Goal: Task Accomplishment & Management: Manage account settings

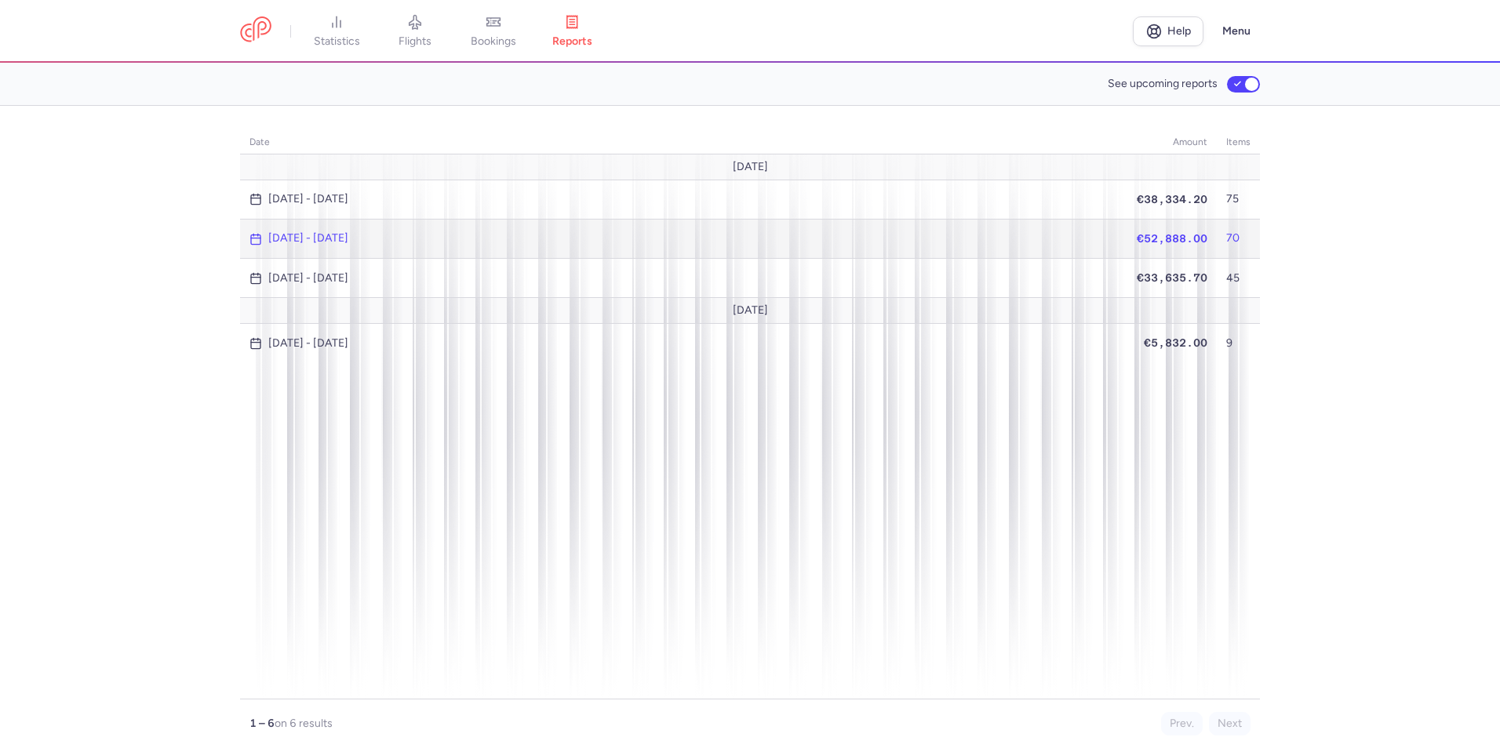
click at [330, 225] on td "[DATE] - [DATE]" at bounding box center [683, 238] width 887 height 39
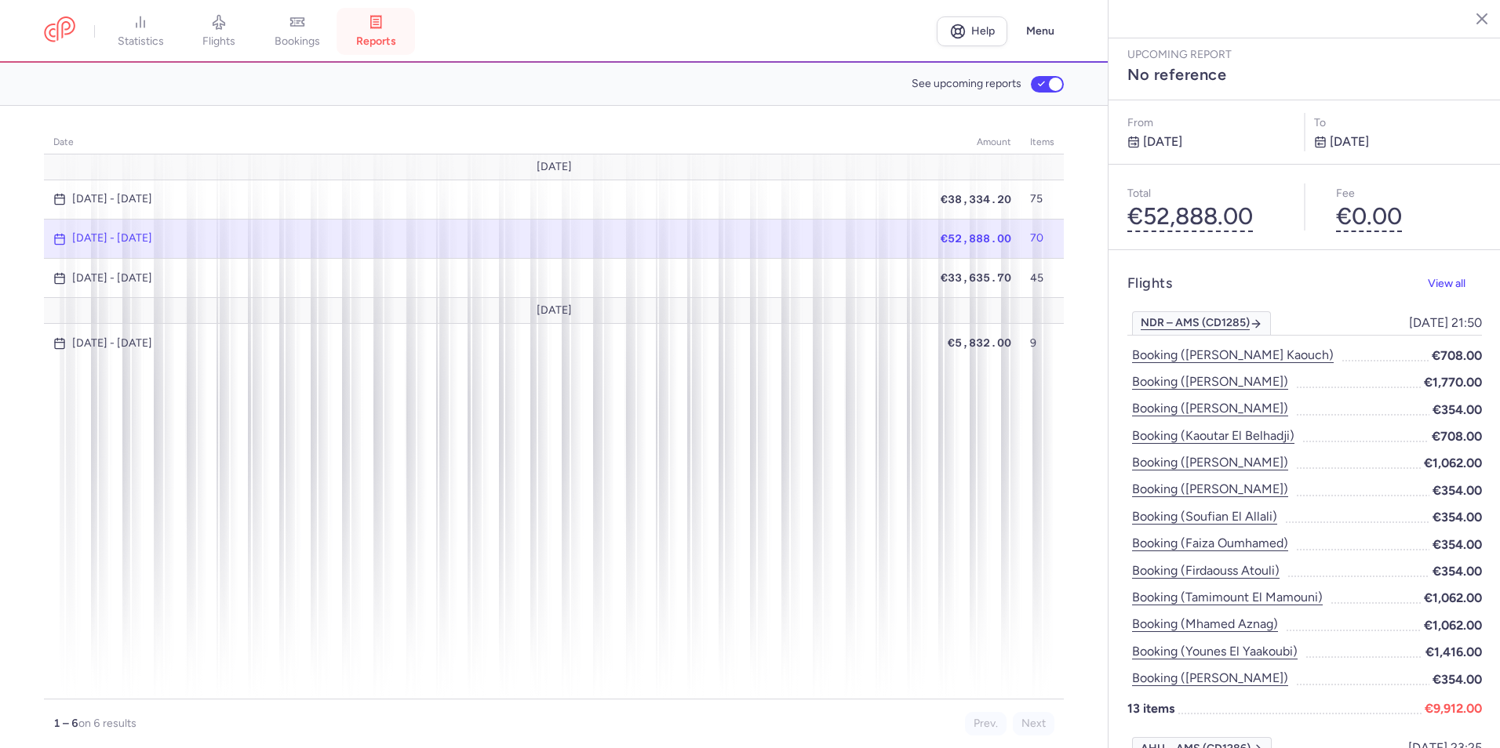
click at [385, 45] on span "reports" at bounding box center [376, 42] width 40 height 14
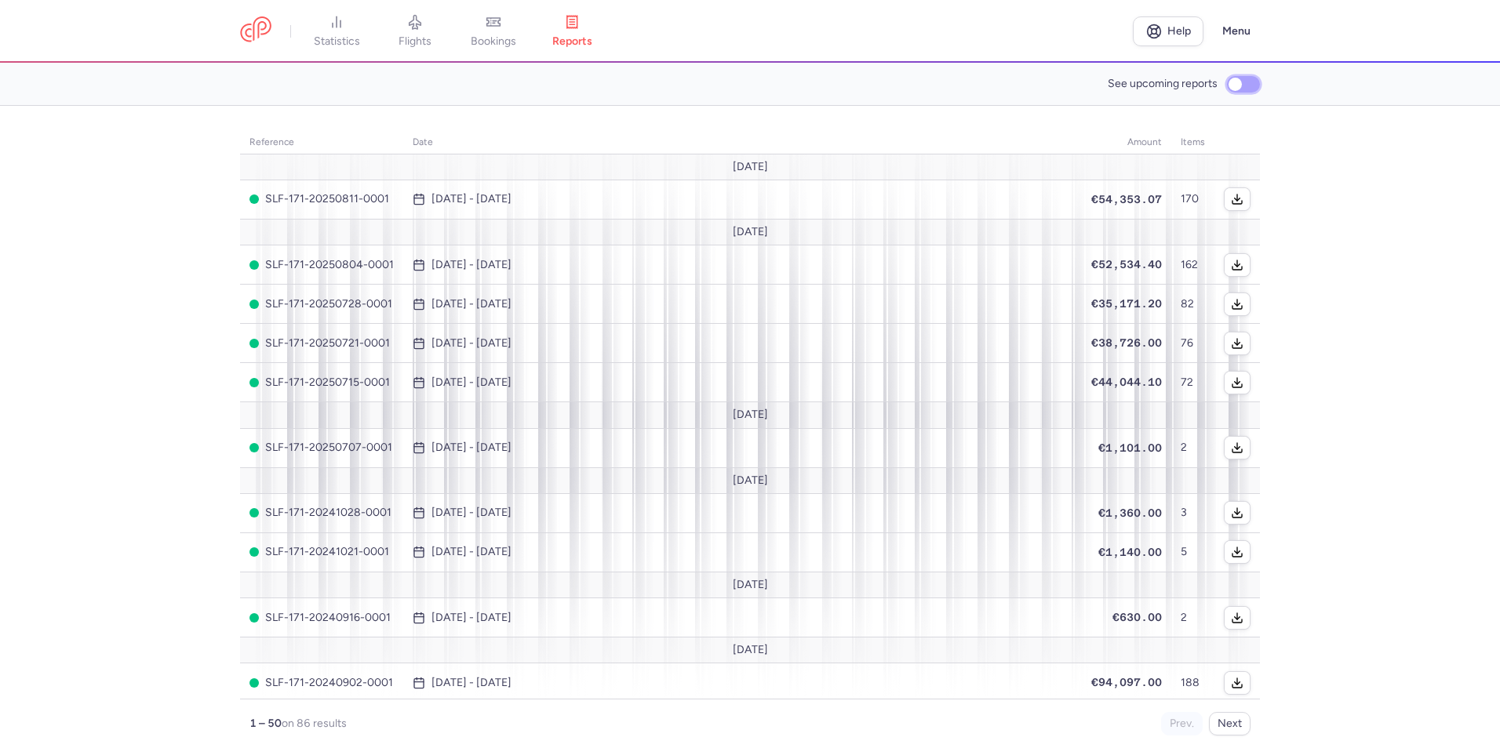
click at [1255, 87] on input "See upcoming reports" at bounding box center [1243, 84] width 33 height 16
checkbox input "true"
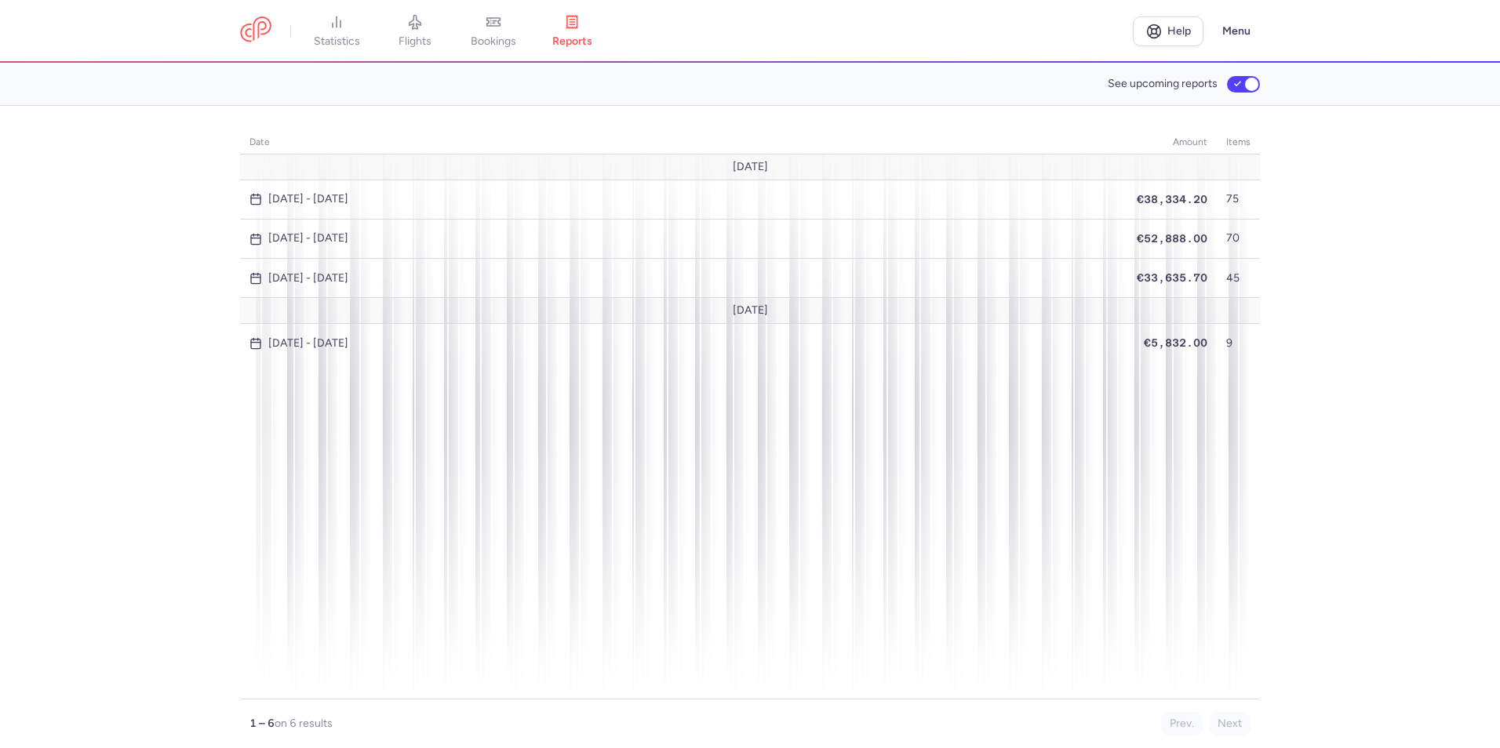
drag, startPoint x: 479, startPoint y: 45, endPoint x: 445, endPoint y: 38, distance: 35.1
click at [479, 45] on span "bookings" at bounding box center [494, 42] width 46 height 14
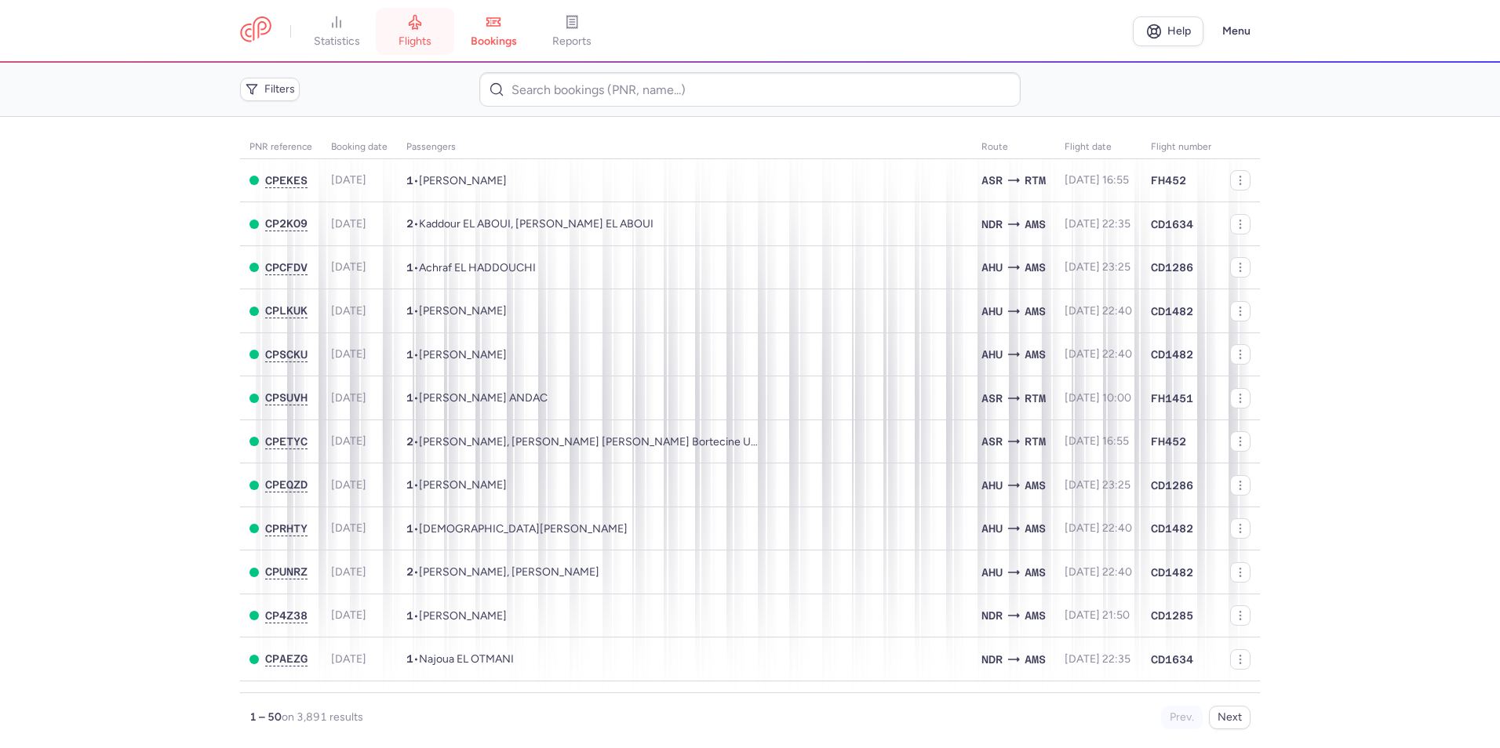
click at [432, 37] on span "flights" at bounding box center [415, 42] width 33 height 14
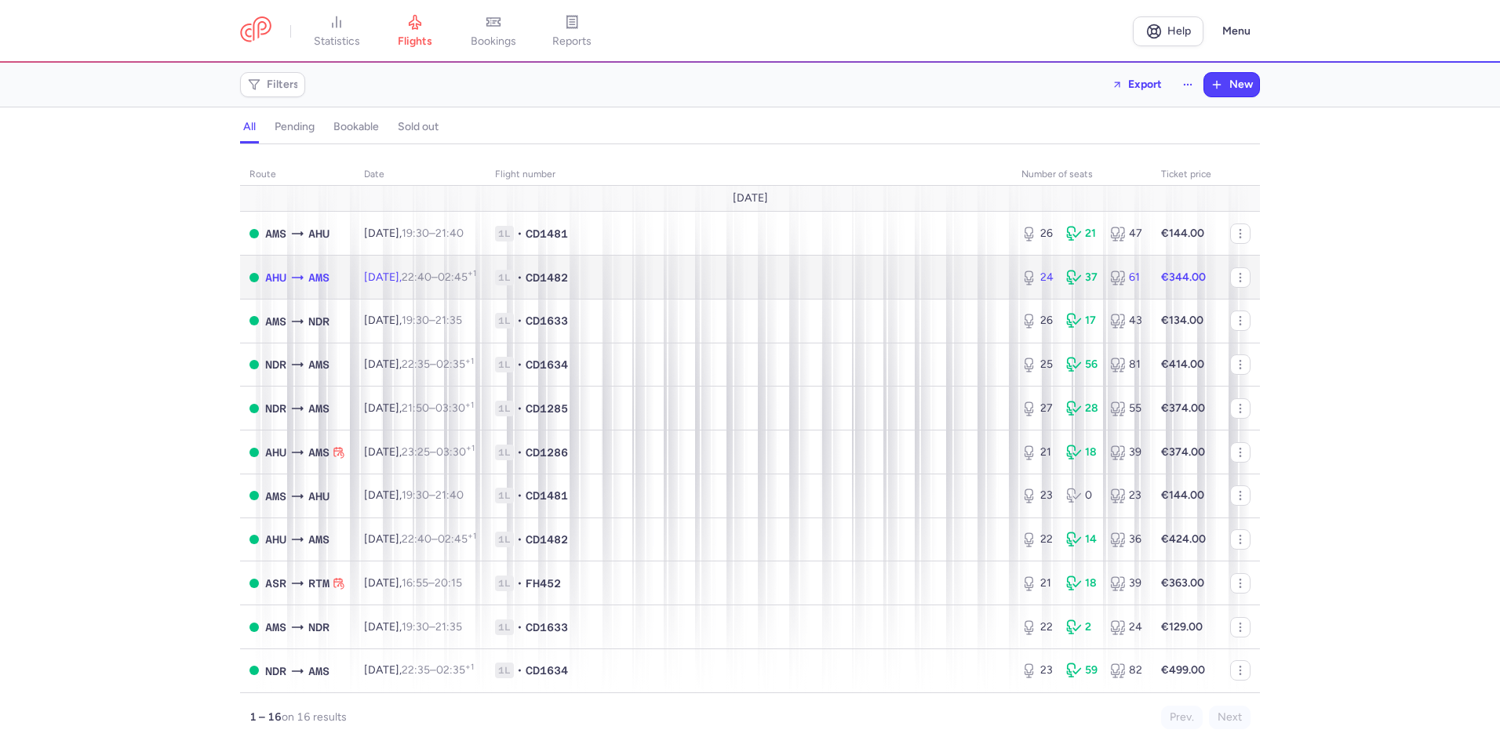
click at [843, 264] on td "1L • CD1482" at bounding box center [749, 278] width 526 height 44
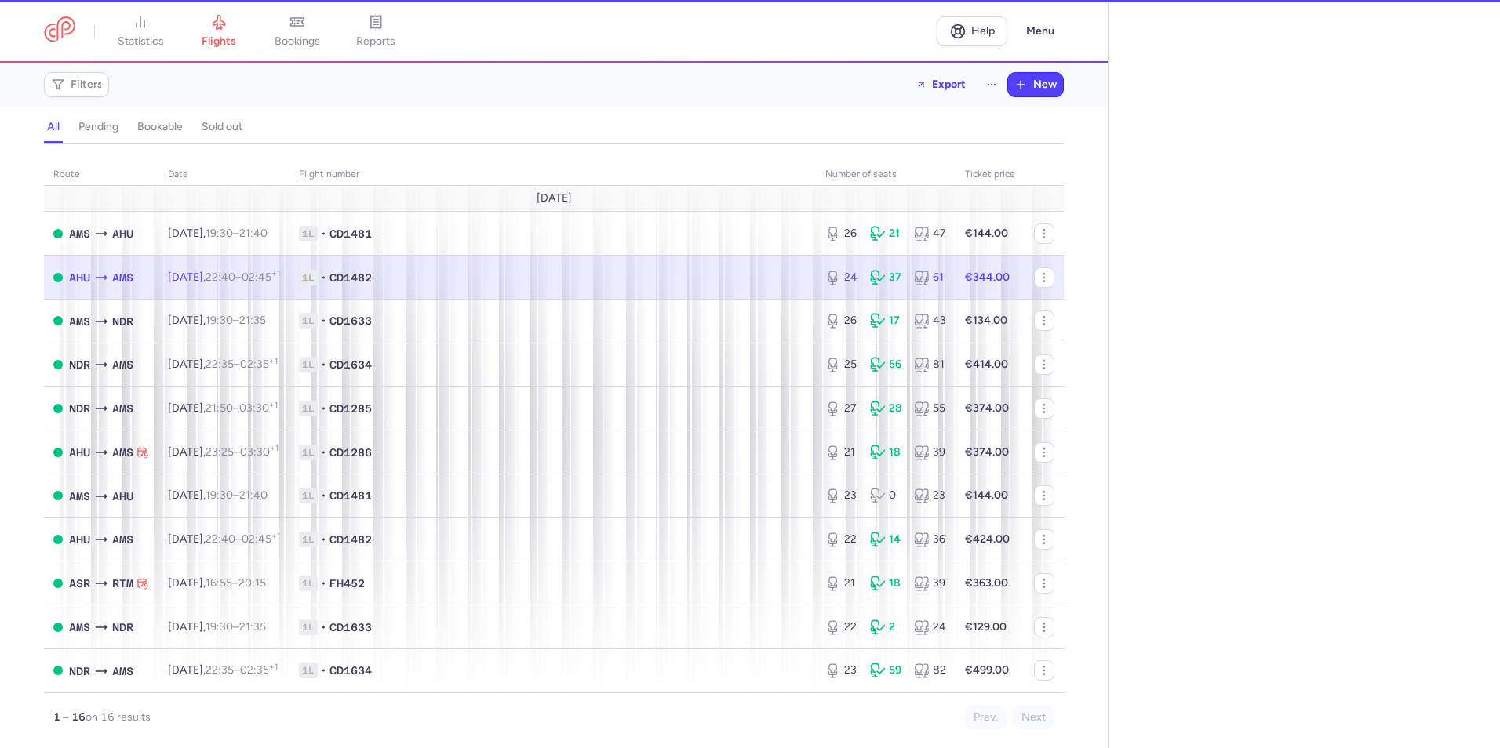
select select "days"
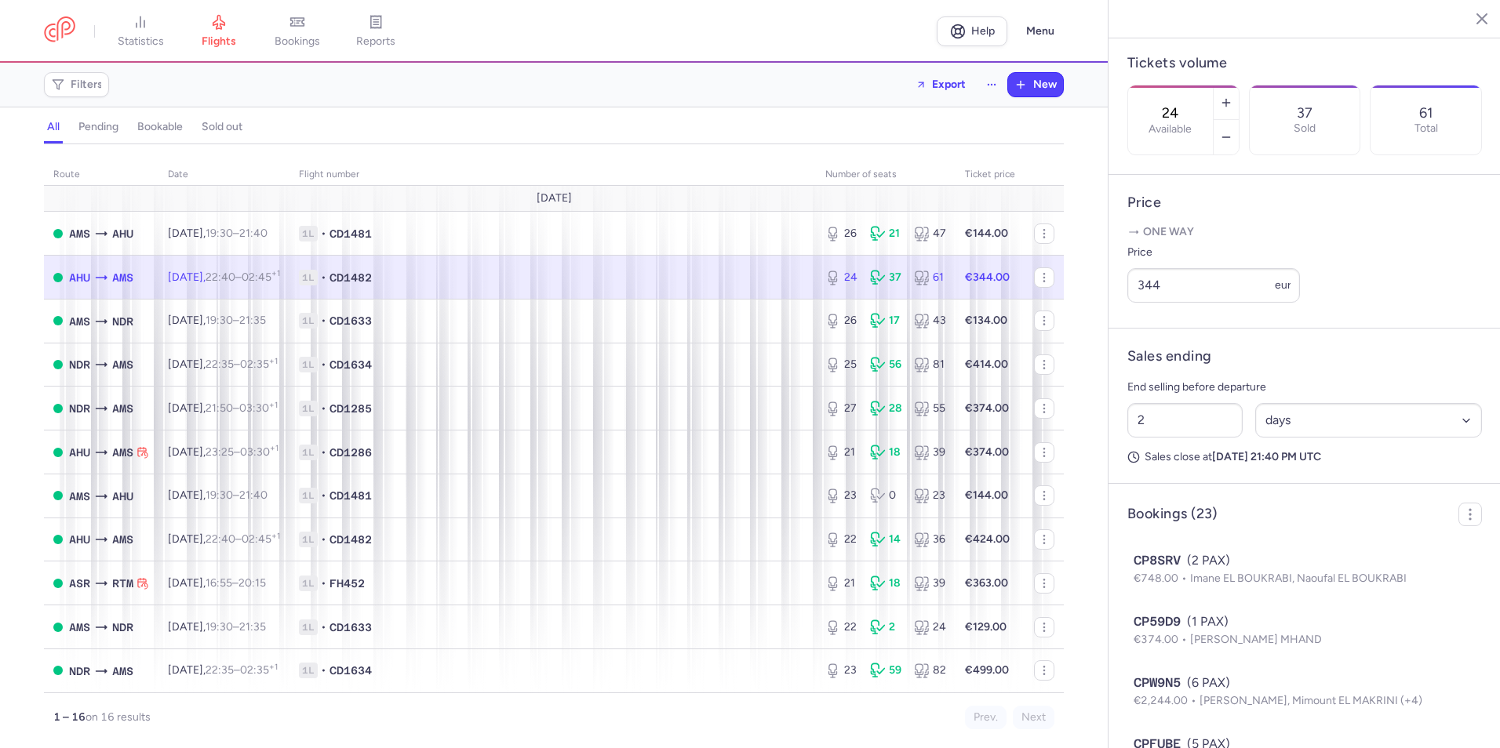
scroll to position [471, 0]
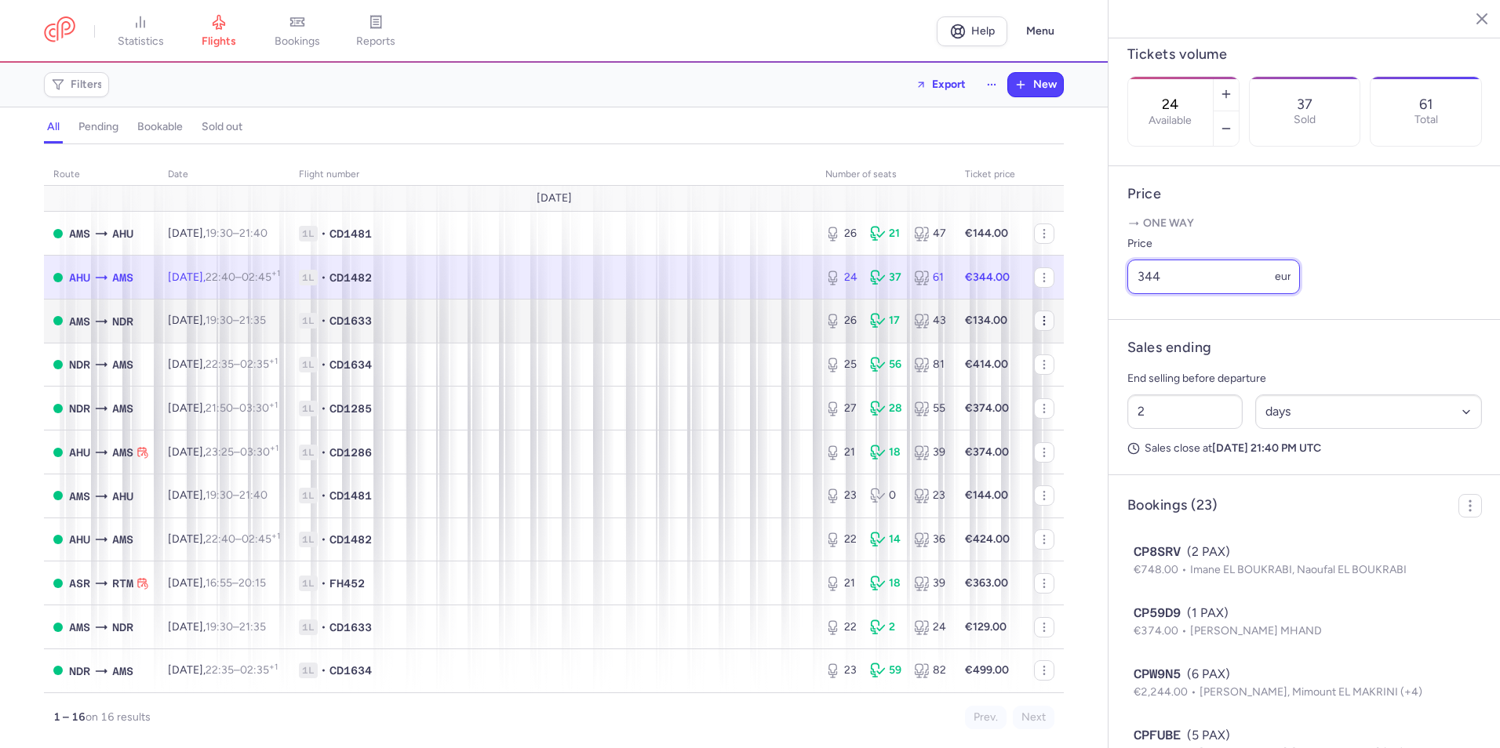
drag, startPoint x: 1207, startPoint y: 346, endPoint x: 1029, endPoint y: 315, distance: 180.7
click at [1036, 317] on div "statistics flights bookings reports Help Menu Filters Export New all pending bo…" at bounding box center [750, 374] width 1500 height 748
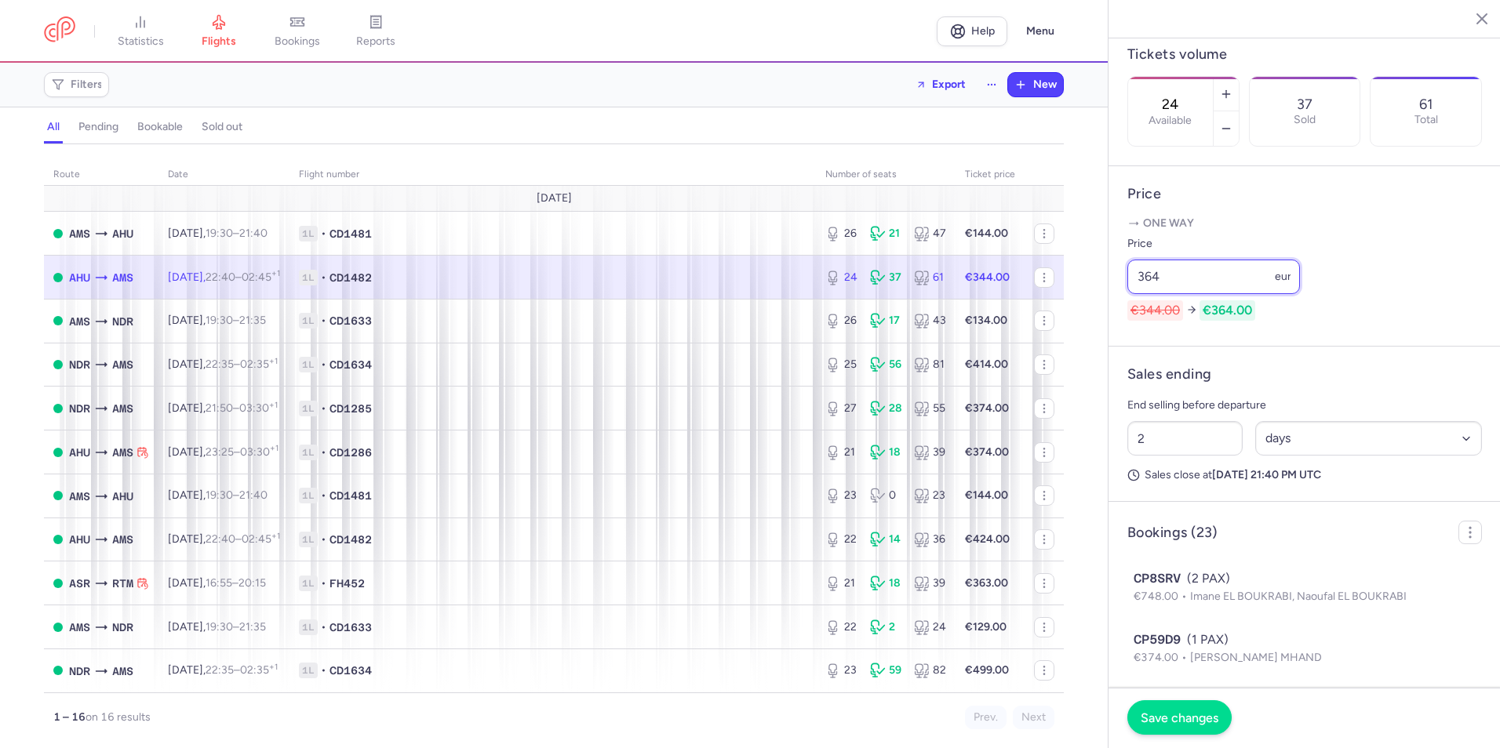
type input "364"
click at [1218, 710] on button "Save changes" at bounding box center [1179, 718] width 104 height 35
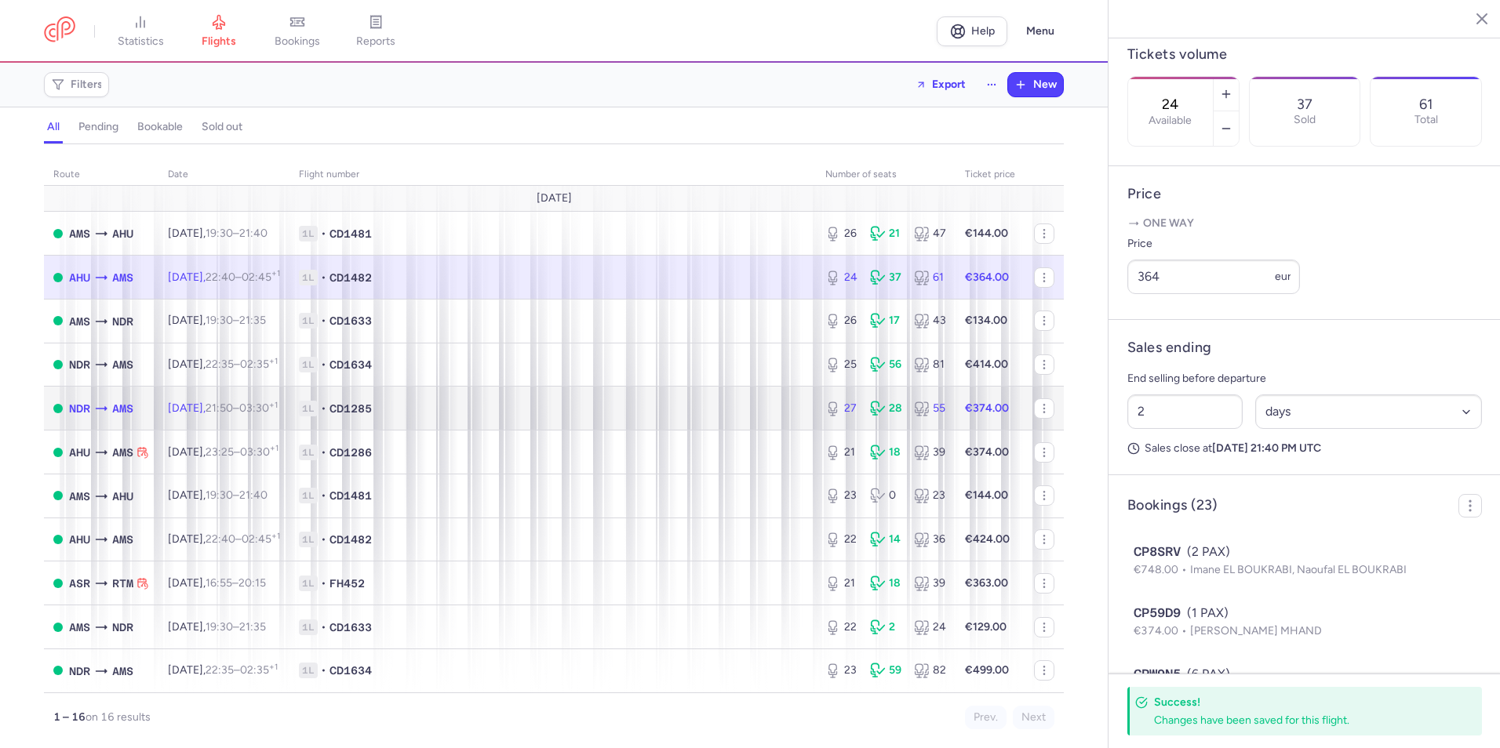
click at [639, 409] on span "1L • CD1285" at bounding box center [553, 409] width 508 height 16
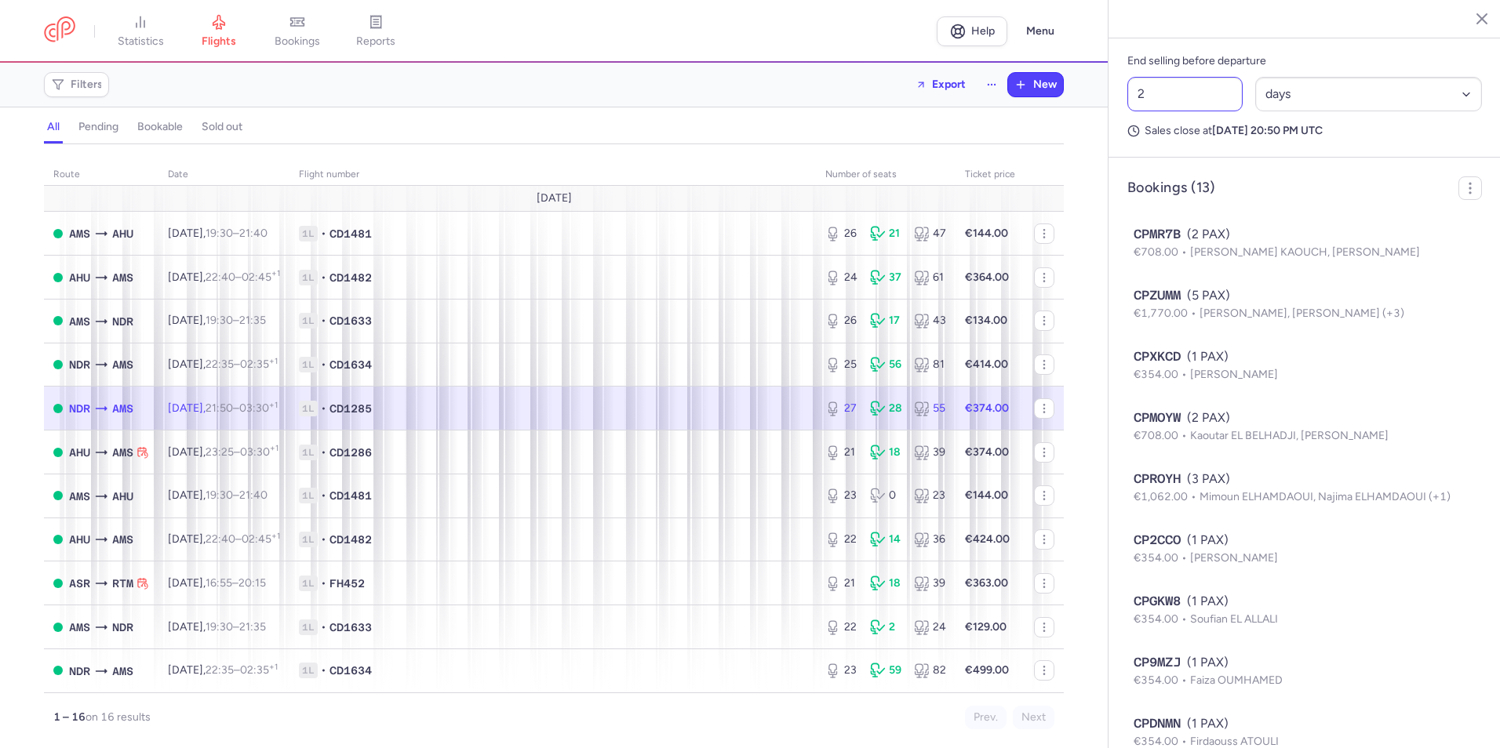
scroll to position [1126, 0]
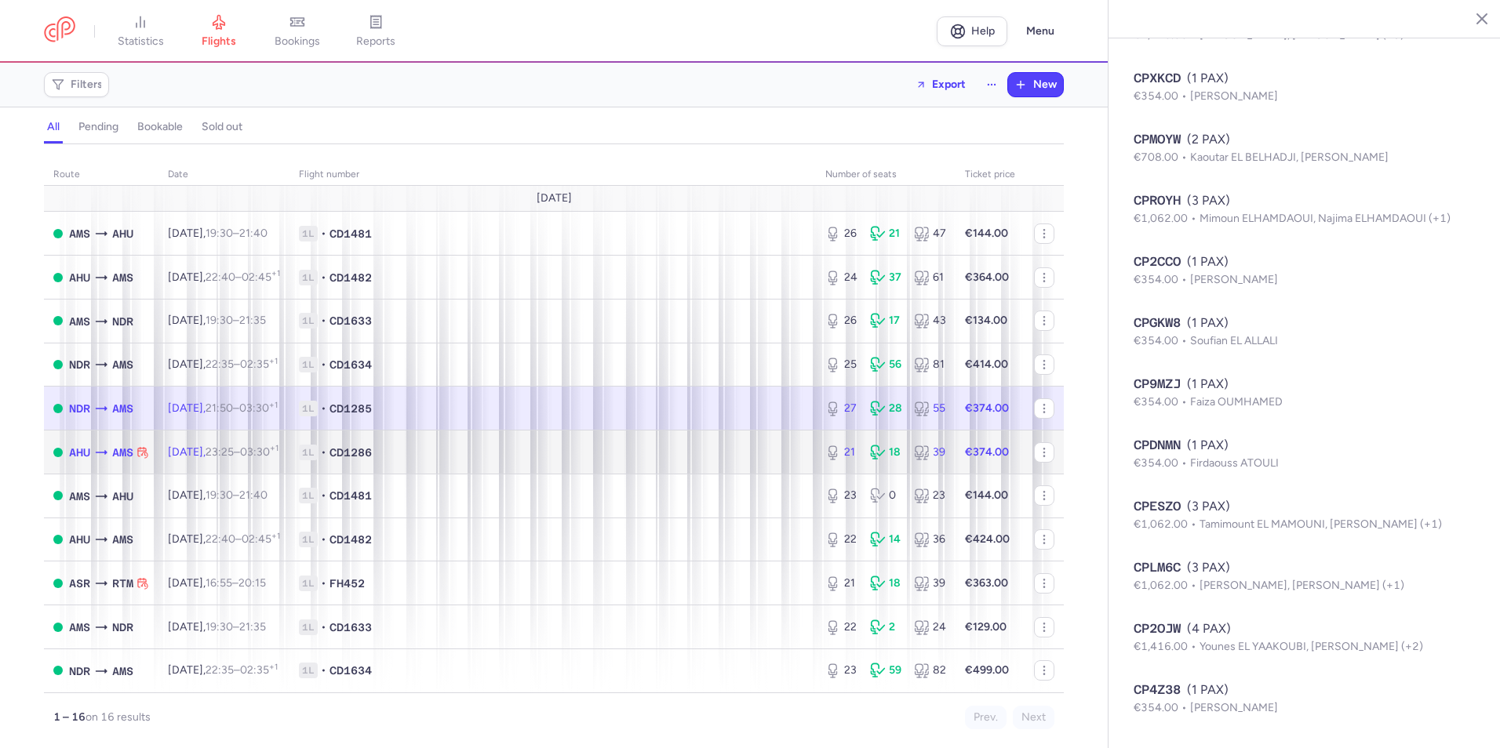
click at [745, 453] on span "1L • CD1286" at bounding box center [553, 453] width 508 height 16
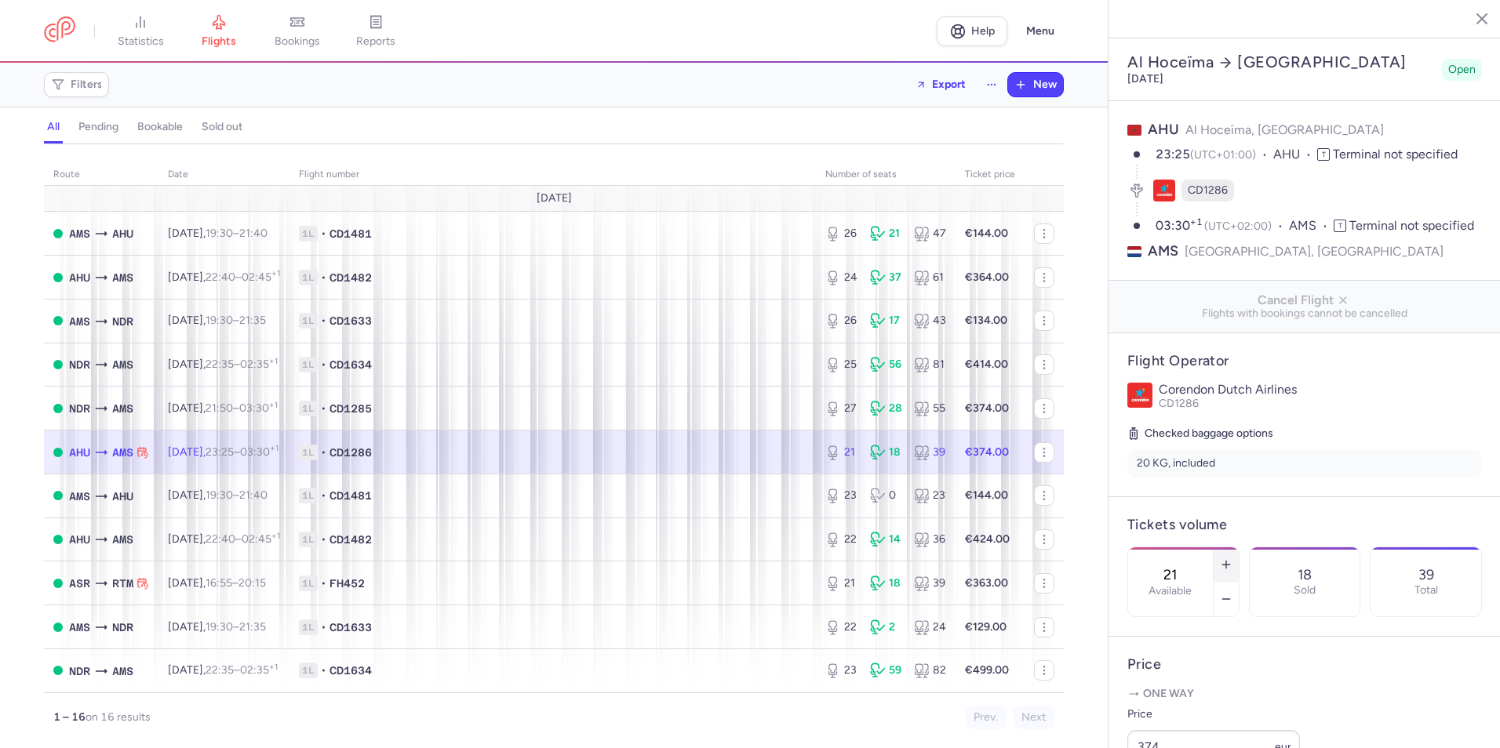
click at [1233, 559] on icon "button" at bounding box center [1226, 565] width 13 height 13
type input "24"
click at [1203, 707] on button "Save changes" at bounding box center [1179, 718] width 104 height 35
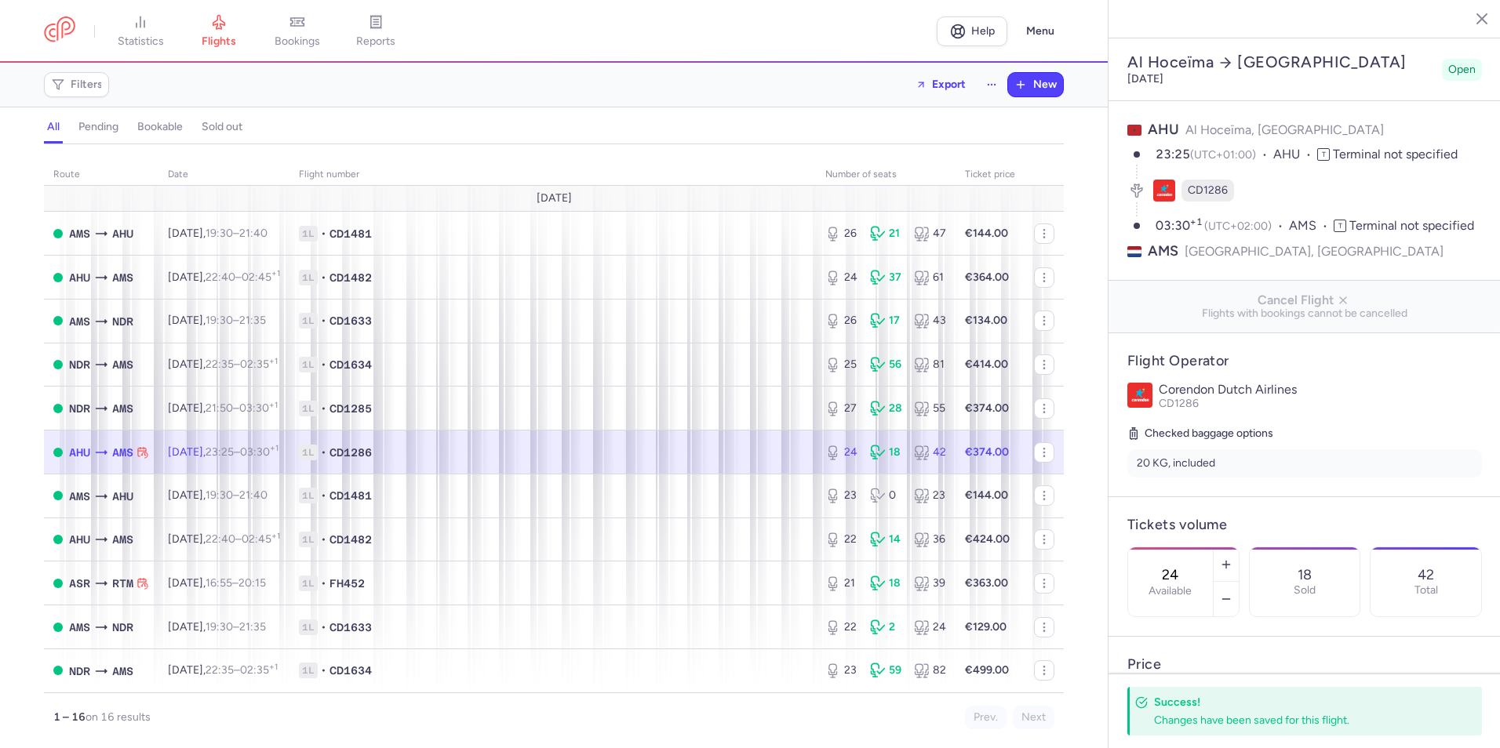
drag, startPoint x: 290, startPoint y: 46, endPoint x: 238, endPoint y: 36, distance: 53.5
click at [290, 46] on span "bookings" at bounding box center [298, 42] width 46 height 14
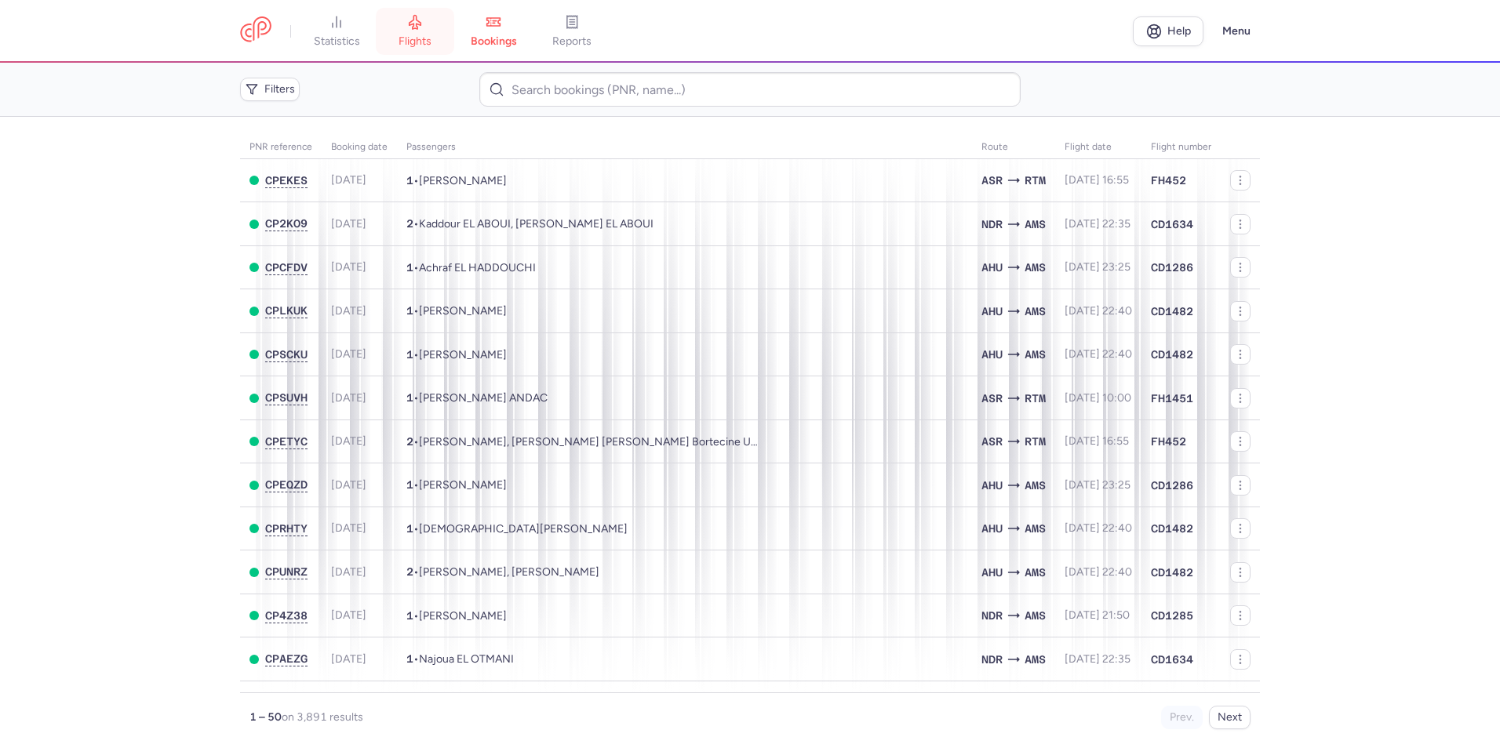
click at [432, 33] on link "flights" at bounding box center [415, 31] width 78 height 35
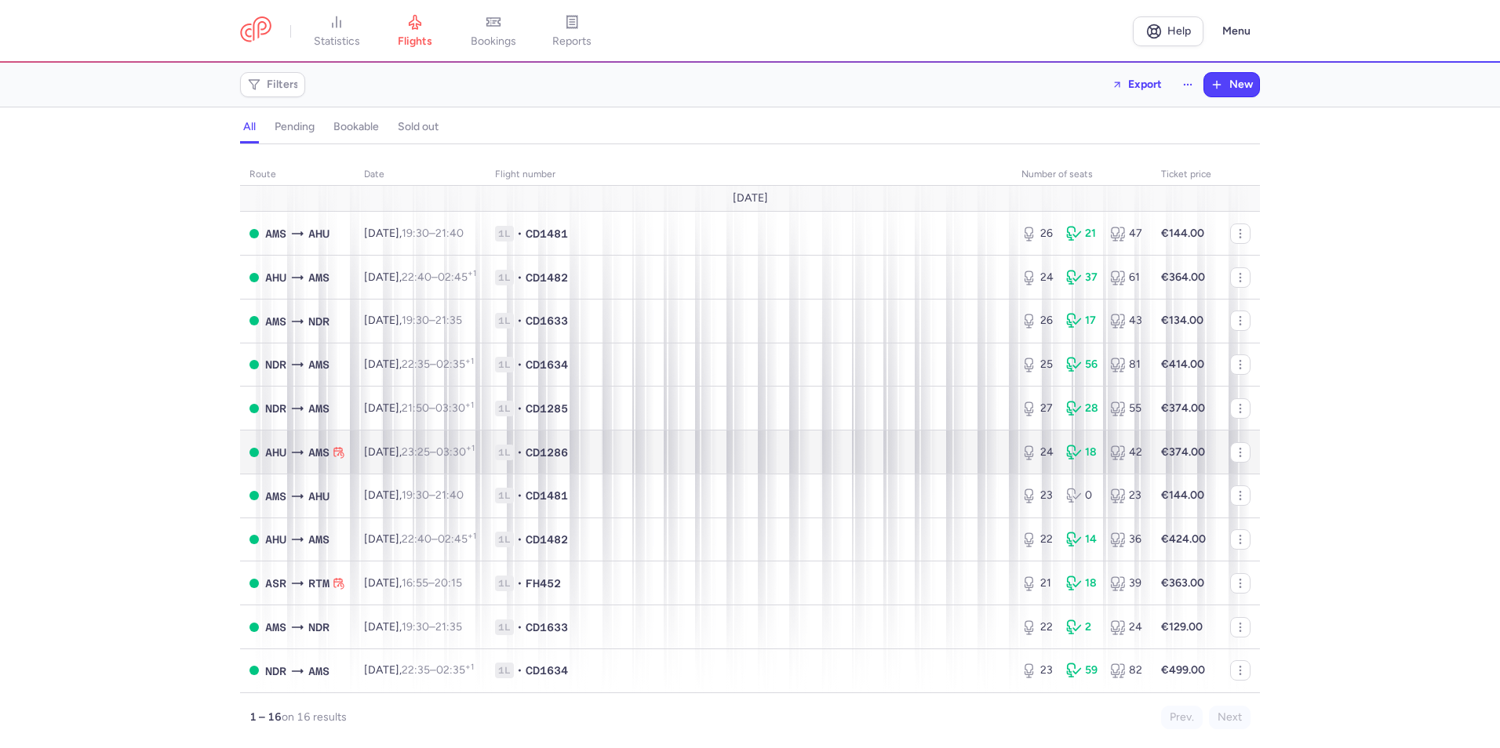
scroll to position [245, 0]
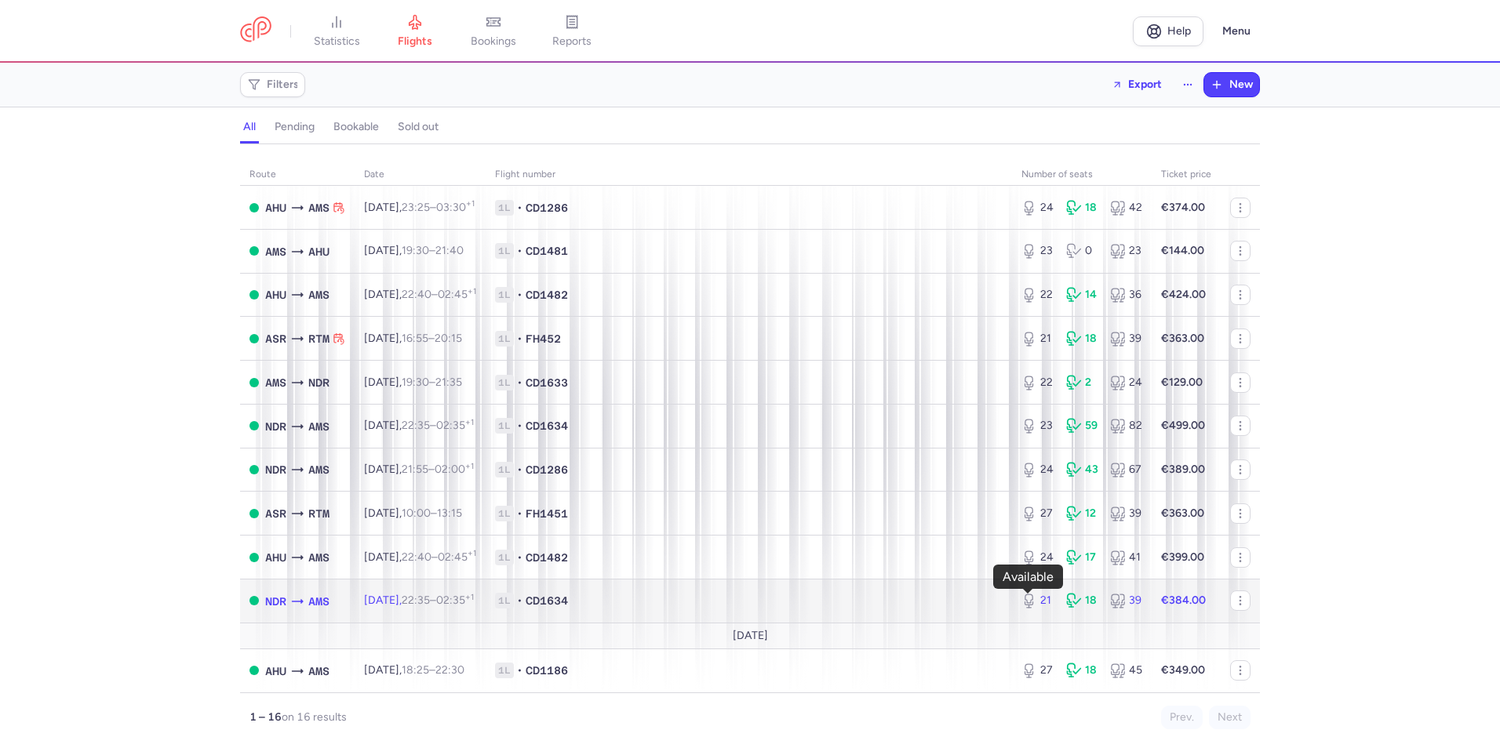
click at [978, 601] on span "1L • CD1634" at bounding box center [749, 601] width 508 height 16
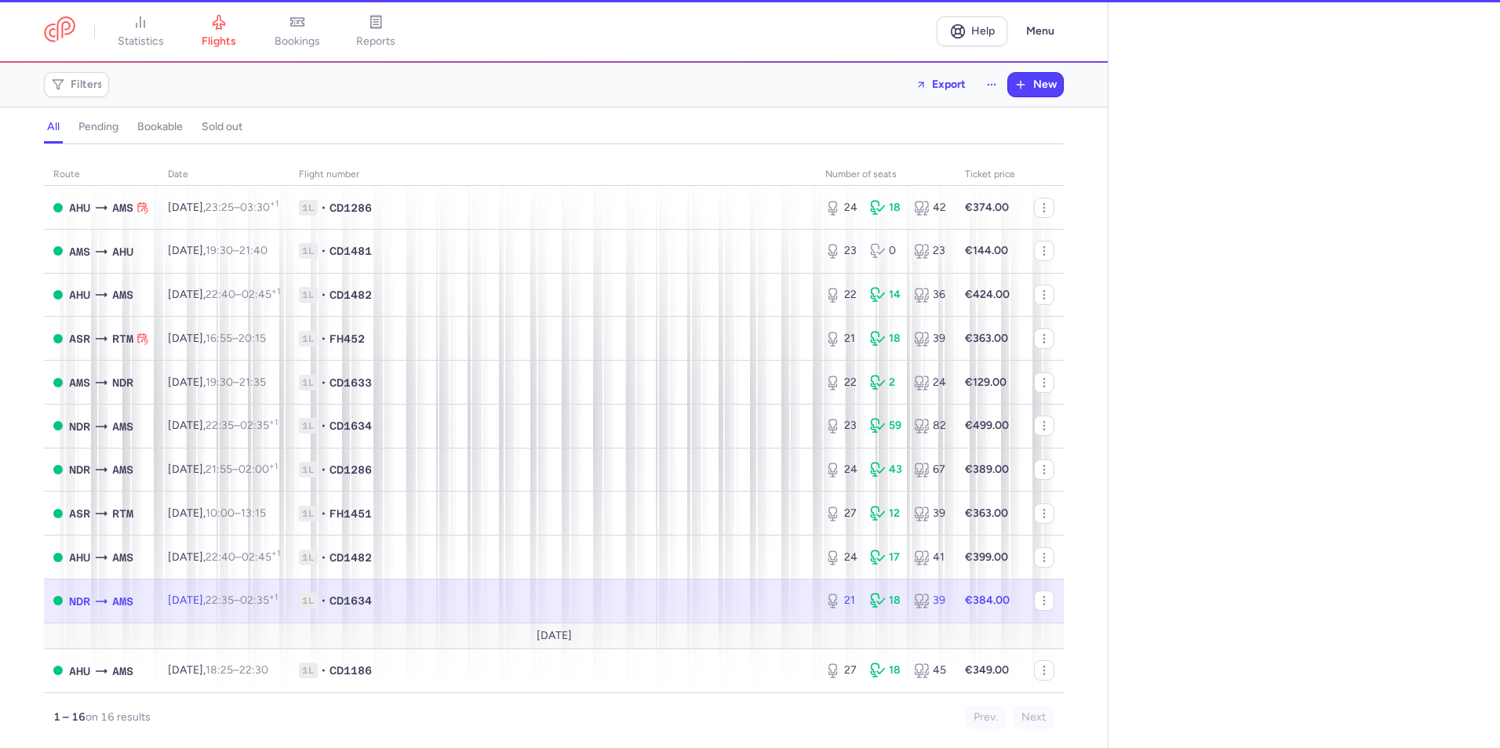
select select "days"
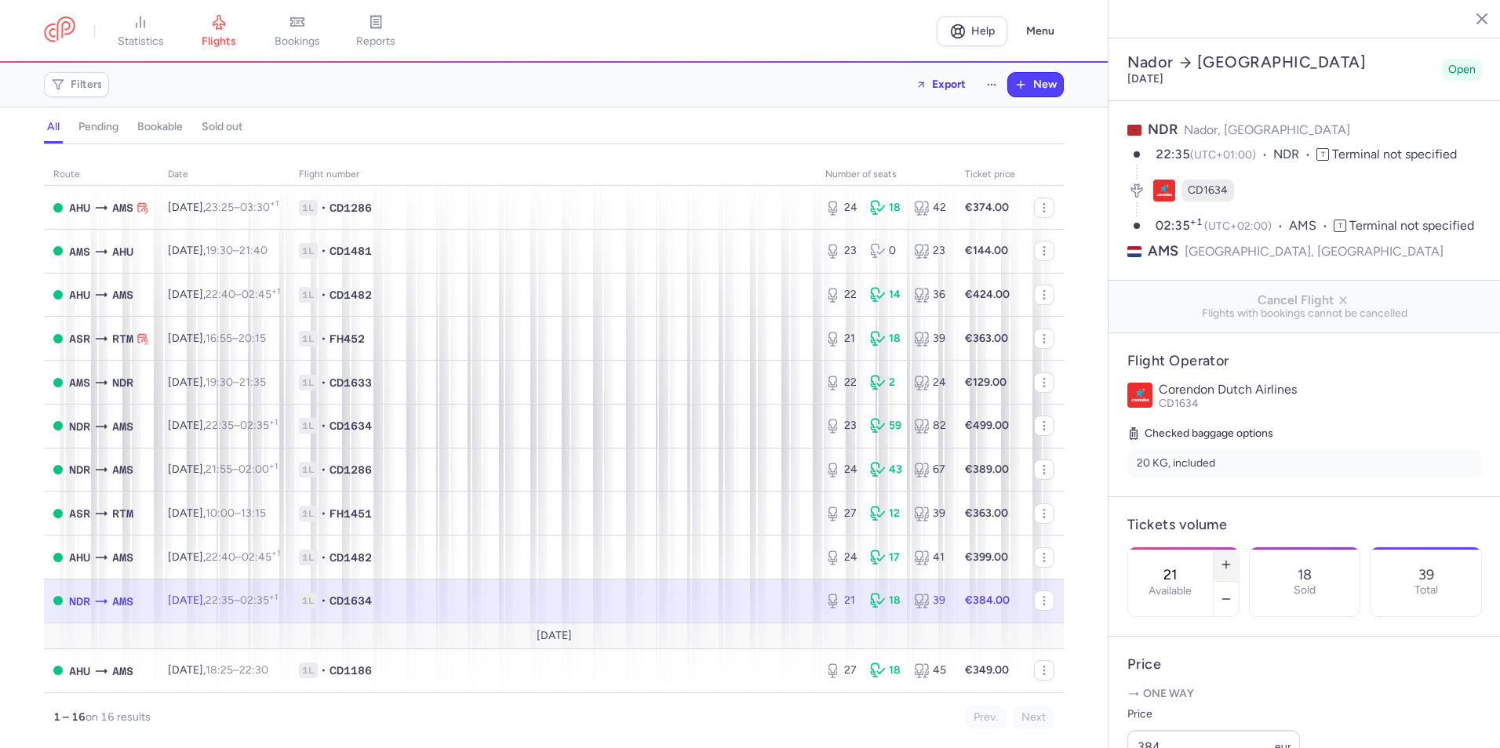
click at [1233, 559] on icon "button" at bounding box center [1226, 565] width 13 height 13
click at [1194, 724] on span "Save changes" at bounding box center [1180, 718] width 78 height 14
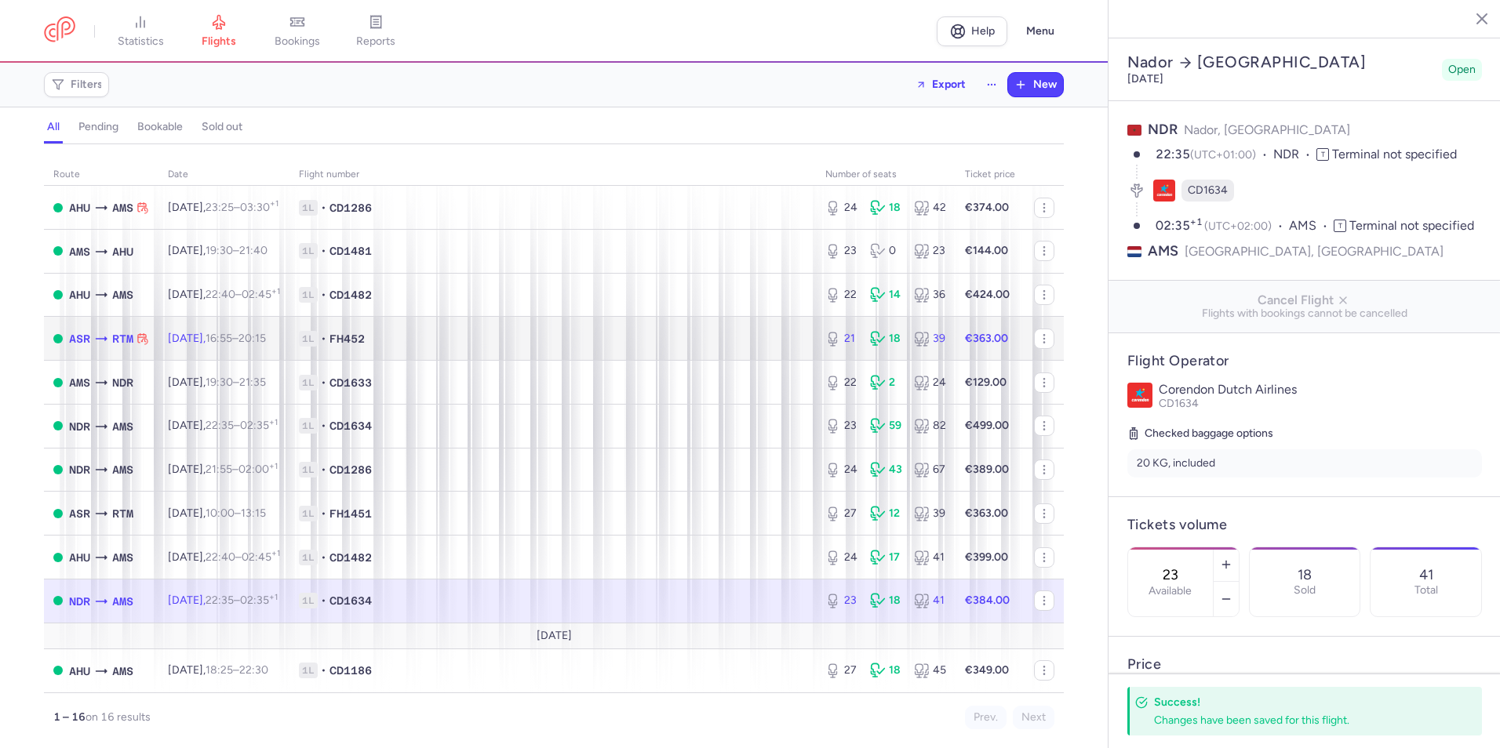
click at [778, 351] on td "1L • FH452" at bounding box center [553, 339] width 526 height 44
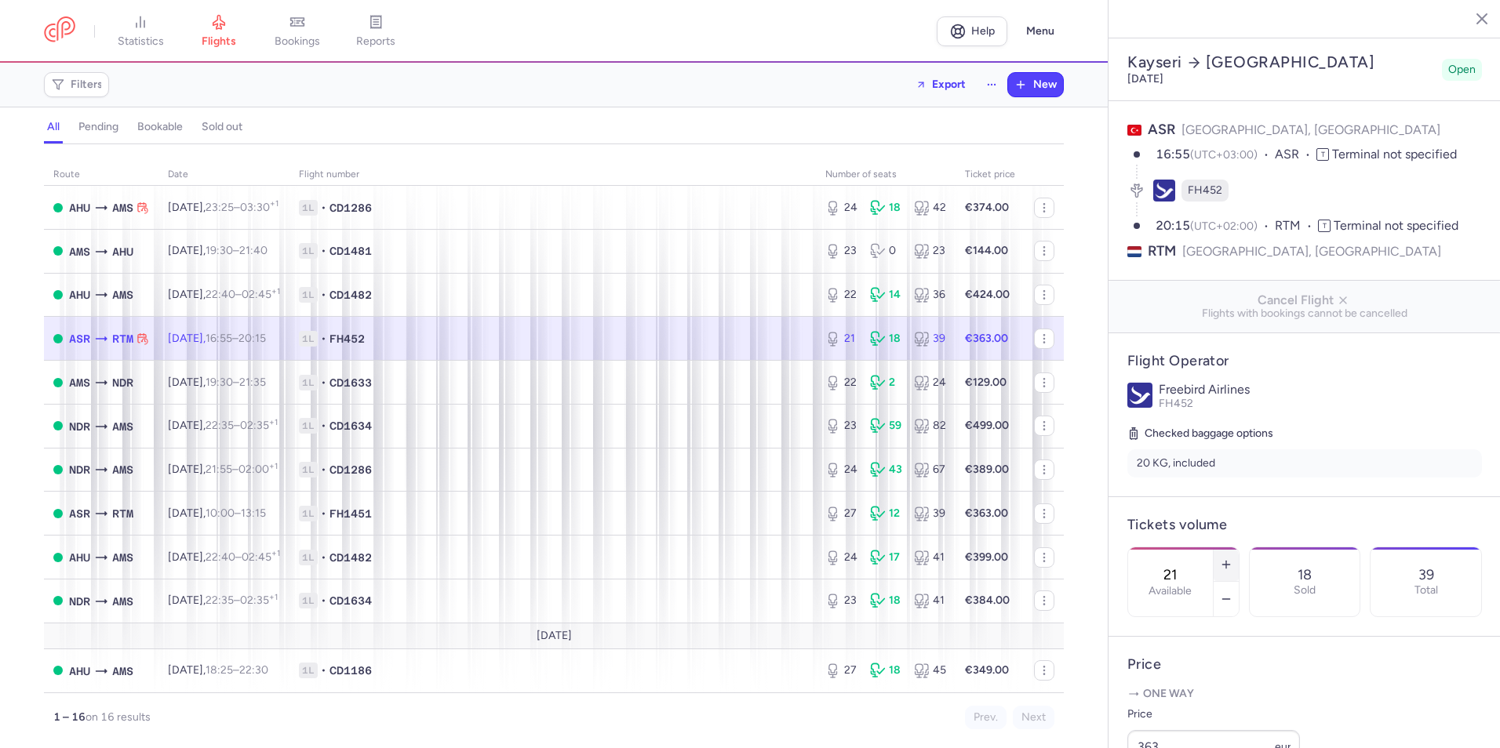
click at [1233, 559] on icon "button" at bounding box center [1226, 565] width 13 height 13
type input "24"
click at [1215, 710] on button "Save changes" at bounding box center [1179, 718] width 104 height 35
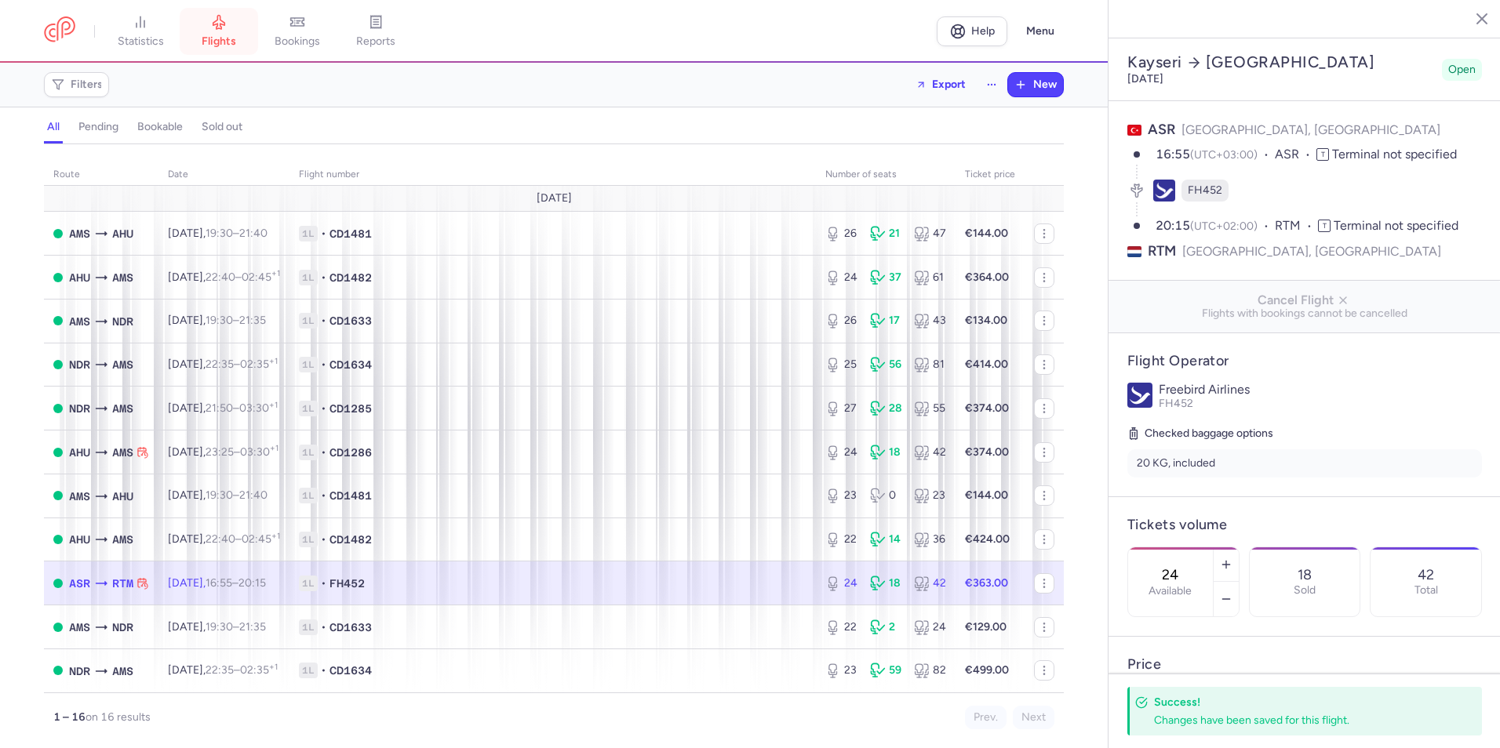
click at [258, 24] on link "flights" at bounding box center [219, 31] width 78 height 35
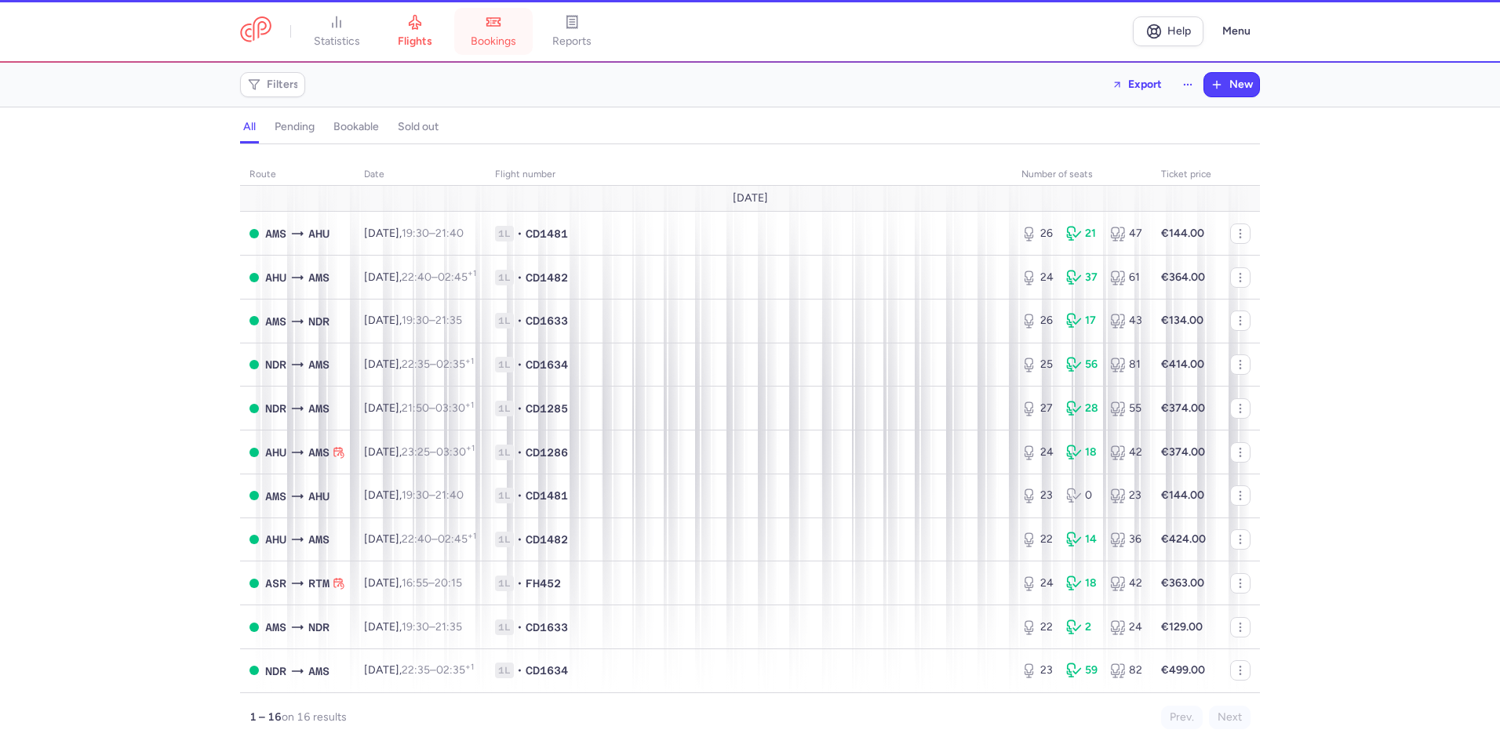
click at [454, 18] on link "bookings" at bounding box center [493, 31] width 78 height 35
